Goal: Navigation & Orientation: Find specific page/section

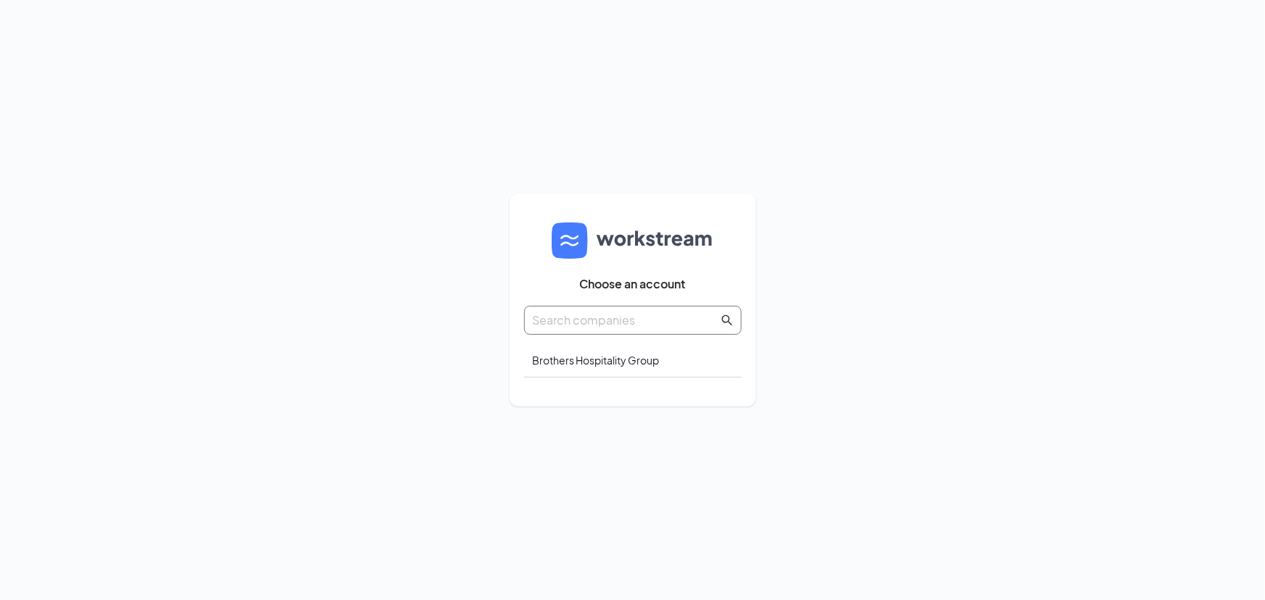
click at [577, 309] on span at bounding box center [632, 320] width 217 height 29
click at [580, 318] on input "text" at bounding box center [626, 320] width 186 height 18
click at [596, 330] on span at bounding box center [632, 320] width 217 height 29
click at [598, 322] on input "text" at bounding box center [626, 320] width 186 height 18
click at [583, 383] on div "Choose an account Brothers Hospitality Group" at bounding box center [632, 300] width 217 height 184
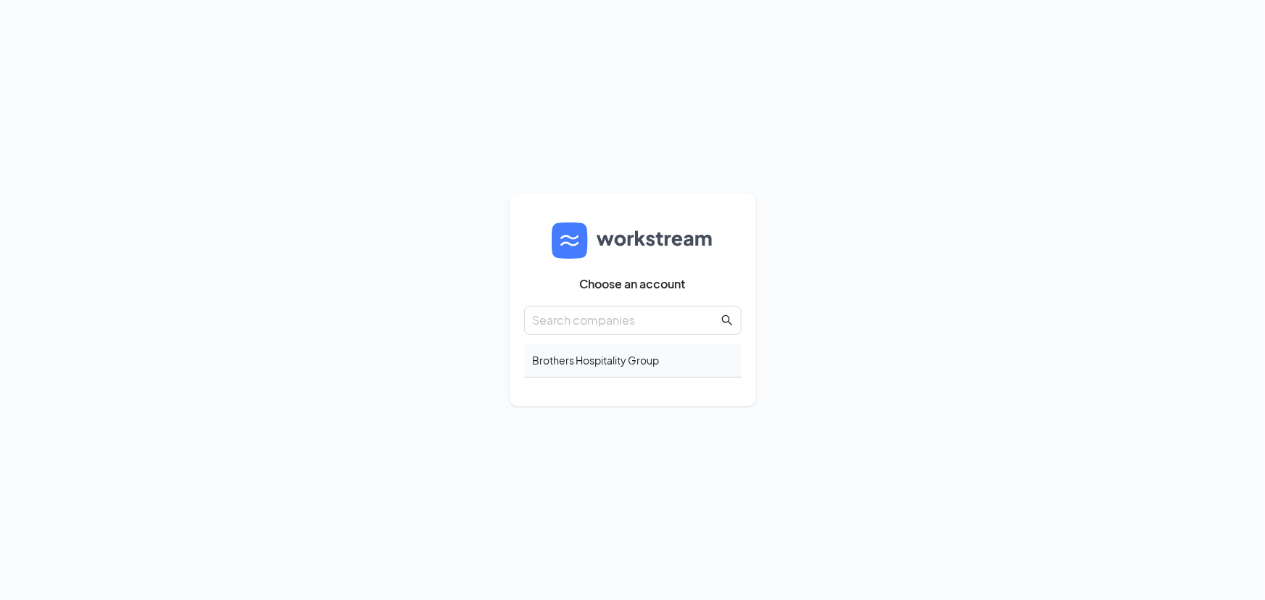
click at [581, 362] on div "Brothers Hospitality Group" at bounding box center [632, 360] width 217 height 34
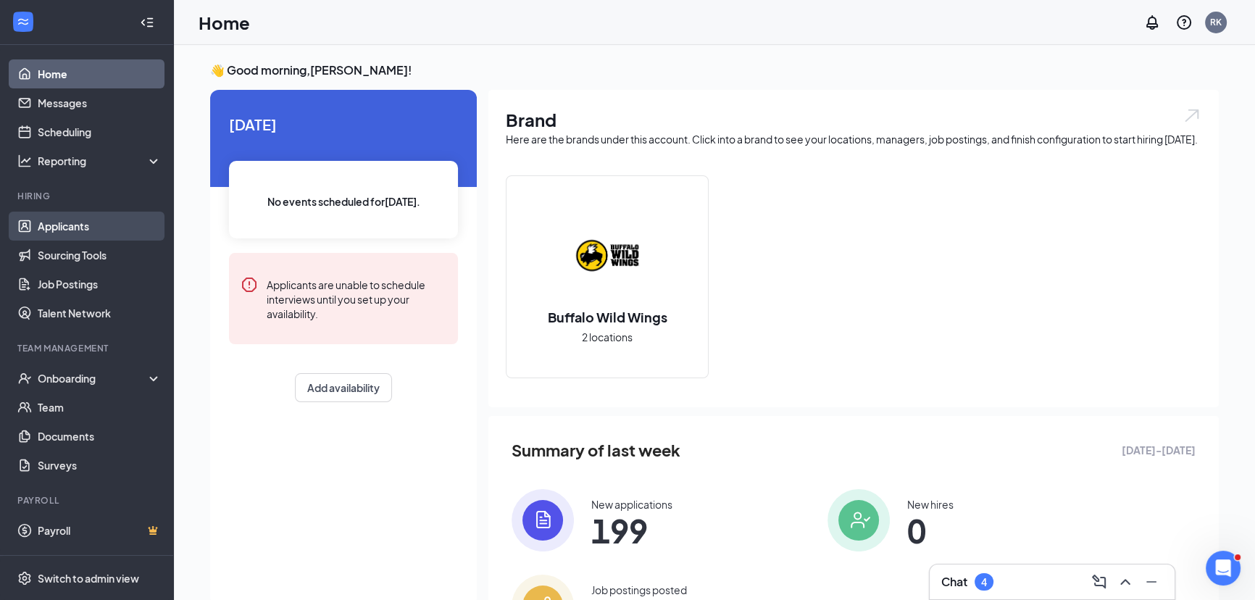
click at [107, 232] on link "Applicants" at bounding box center [100, 226] width 124 height 29
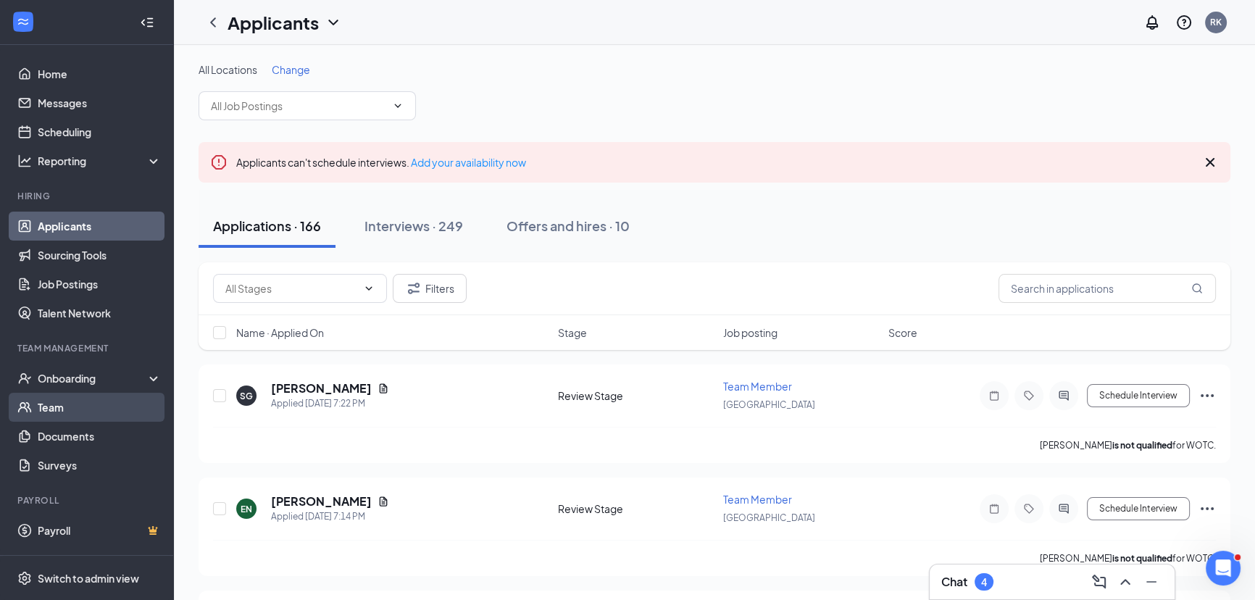
click at [107, 399] on link "Team" at bounding box center [100, 407] width 124 height 29
